Goal: Task Accomplishment & Management: Manage account settings

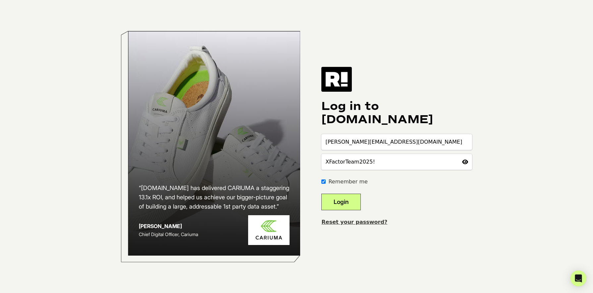
click at [353, 206] on button "Login" at bounding box center [341, 202] width 39 height 17
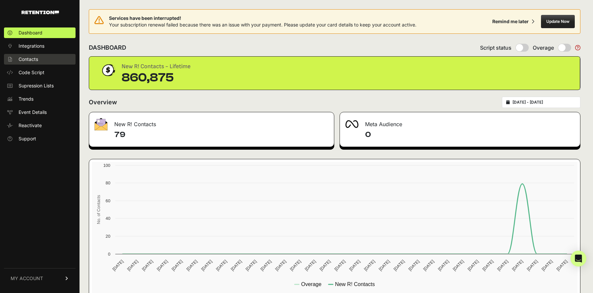
click at [35, 55] on link "Contacts" at bounding box center [40, 59] width 72 height 11
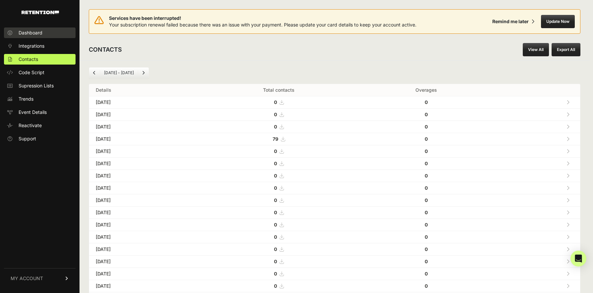
click at [38, 32] on span "Dashboard" at bounding box center [31, 33] width 24 height 7
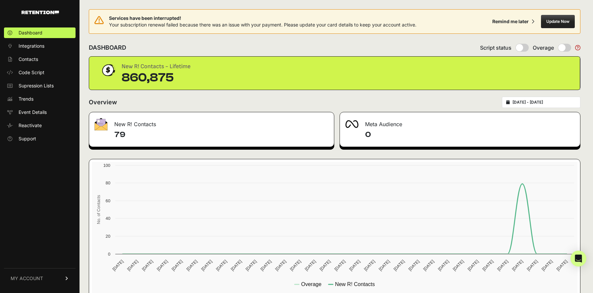
click at [33, 277] on span "MY ACCOUNT" at bounding box center [27, 278] width 32 height 7
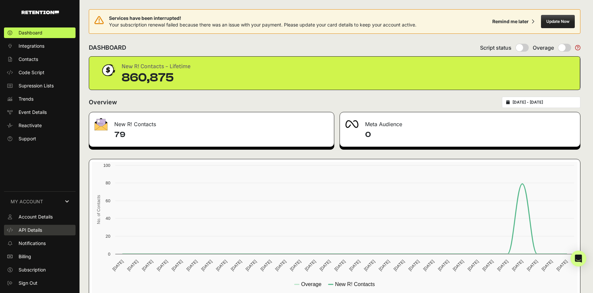
scroll to position [14, 0]
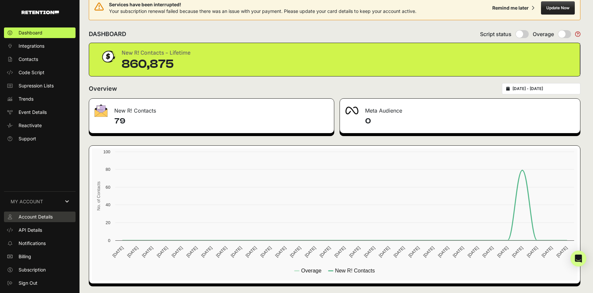
click at [38, 219] on span "Account Details" at bounding box center [36, 217] width 34 height 7
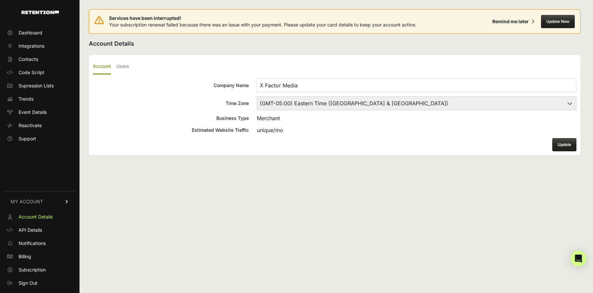
click at [562, 26] on button "Update Now" at bounding box center [558, 21] width 34 height 13
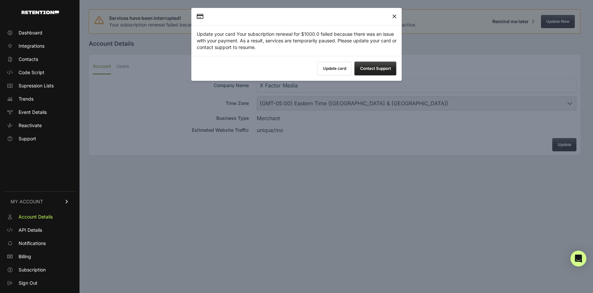
click at [346, 73] on button "Update card" at bounding box center [335, 69] width 34 height 14
